Goal: Task Accomplishment & Management: Complete application form

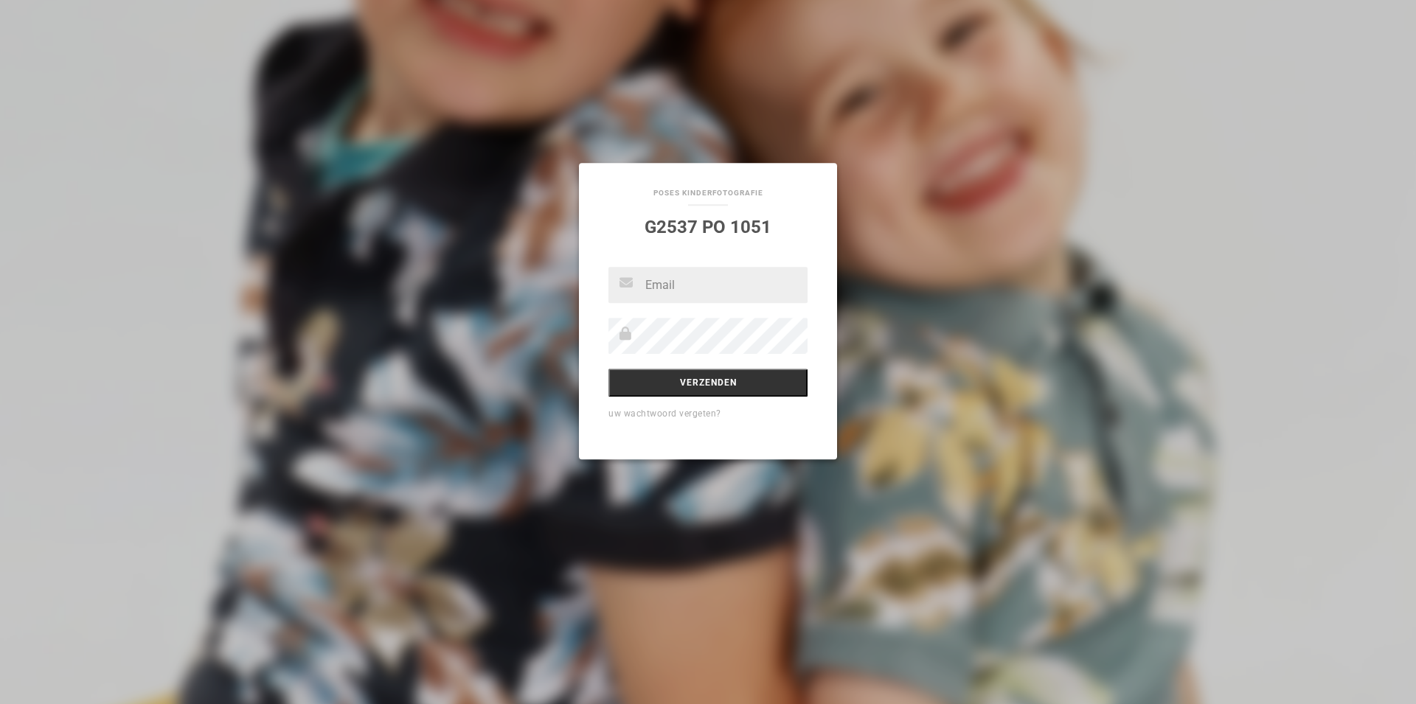
click at [685, 286] on input "text" at bounding box center [707, 285] width 199 height 36
type input "[EMAIL_ADDRESS][DOMAIN_NAME]"
click at [723, 392] on input "Verzenden" at bounding box center [707, 383] width 199 height 28
click at [712, 386] on input "Verzenden" at bounding box center [707, 383] width 199 height 28
